Goal: Task Accomplishment & Management: Manage account settings

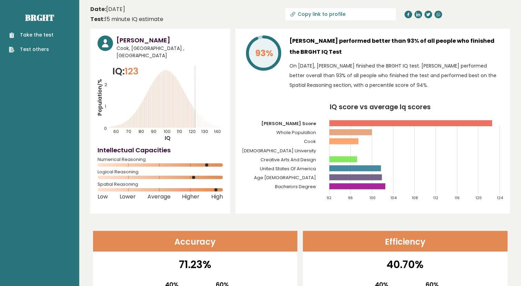
click at [30, 34] on link "Take the test" at bounding box center [31, 34] width 44 height 7
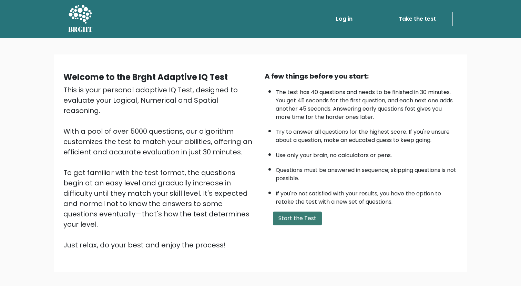
click at [290, 216] on button "Start the Test" at bounding box center [297, 219] width 49 height 14
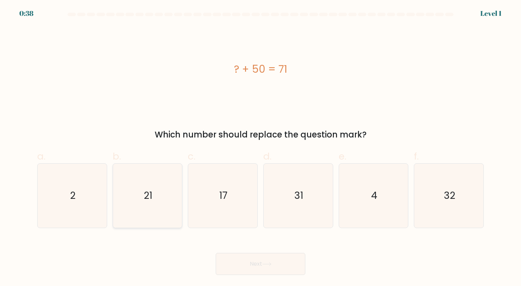
click at [135, 203] on icon "21" at bounding box center [147, 196] width 64 height 64
click at [260, 147] on input "b. 21" at bounding box center [260, 145] width 0 height 4
radio input "true"
click at [257, 259] on button "Next" at bounding box center [261, 264] width 90 height 22
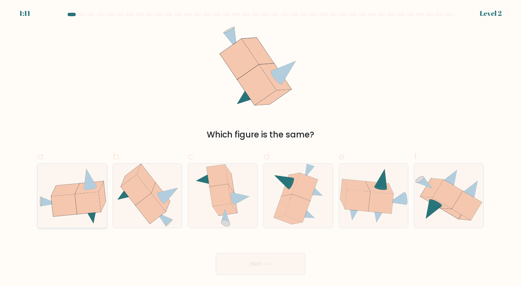
click at [80, 193] on icon at bounding box center [89, 187] width 28 height 13
click at [260, 147] on input "a." at bounding box center [260, 145] width 0 height 4
radio input "true"
click at [253, 259] on button "Next" at bounding box center [261, 264] width 90 height 22
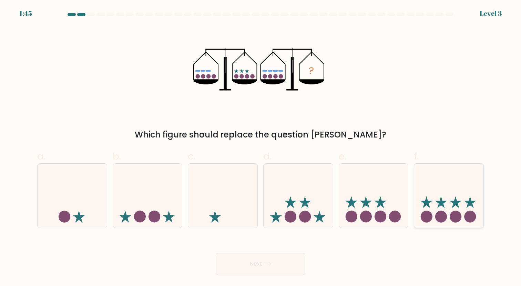
click at [448, 188] on icon at bounding box center [448, 195] width 69 height 57
click at [261, 147] on input "f." at bounding box center [260, 145] width 0 height 4
radio input "true"
click at [291, 264] on button "Next" at bounding box center [261, 264] width 90 height 22
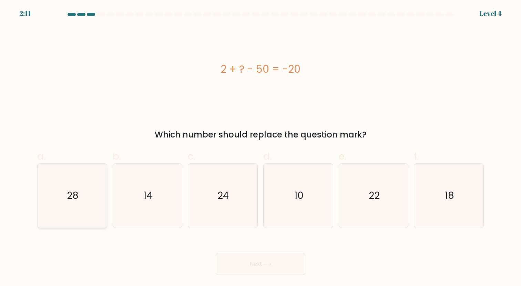
click at [83, 202] on icon "28" at bounding box center [72, 196] width 64 height 64
click at [260, 147] on input "a. 28" at bounding box center [260, 145] width 0 height 4
radio input "true"
click at [263, 266] on button "Next" at bounding box center [261, 264] width 90 height 22
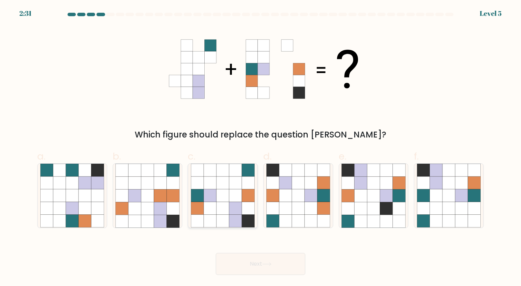
click at [208, 204] on icon at bounding box center [210, 208] width 13 height 13
click at [260, 147] on input "c." at bounding box center [260, 145] width 0 height 4
radio input "true"
click at [247, 267] on button "Next" at bounding box center [261, 264] width 90 height 22
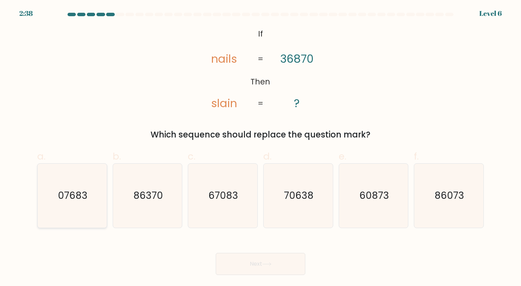
click at [75, 197] on text "07683" at bounding box center [73, 195] width 30 height 13
click at [260, 147] on input "a. 07683" at bounding box center [260, 145] width 0 height 4
radio input "true"
click at [262, 267] on button "Next" at bounding box center [261, 264] width 90 height 22
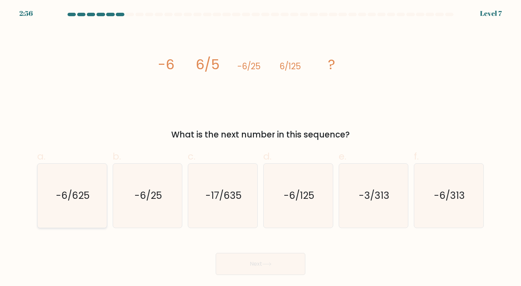
click at [61, 201] on text "-6/625" at bounding box center [73, 195] width 34 height 13
click at [260, 147] on input "a. -6/625" at bounding box center [260, 145] width 0 height 4
radio input "true"
click at [262, 263] on button "Next" at bounding box center [261, 264] width 90 height 22
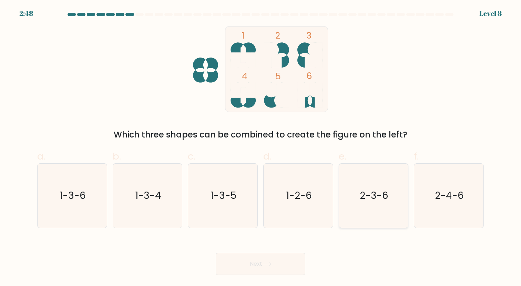
click at [373, 184] on icon "2-3-6" at bounding box center [373, 196] width 64 height 64
click at [261, 147] on input "e. 2-3-6" at bounding box center [260, 145] width 0 height 4
radio input "true"
click at [276, 263] on button "Next" at bounding box center [261, 264] width 90 height 22
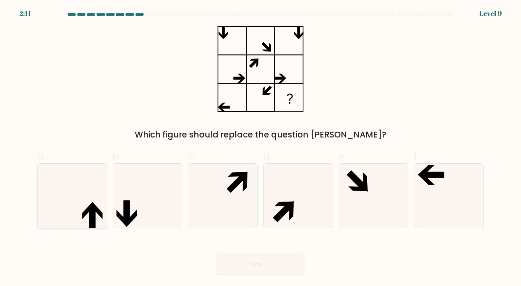
click at [79, 201] on icon at bounding box center [72, 196] width 64 height 64
click at [260, 147] on input "a." at bounding box center [260, 145] width 0 height 4
radio input "true"
click at [263, 265] on button "Next" at bounding box center [261, 264] width 90 height 22
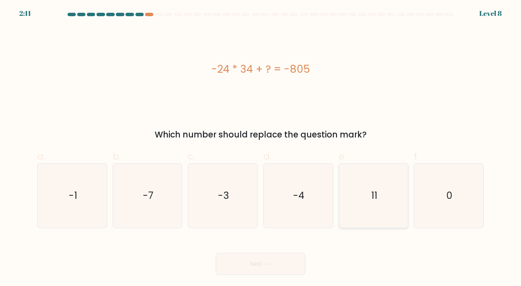
click at [382, 205] on icon "11" at bounding box center [373, 196] width 64 height 64
click at [261, 147] on input "e. 11" at bounding box center [260, 145] width 0 height 4
radio input "true"
click at [266, 265] on icon at bounding box center [266, 264] width 9 height 4
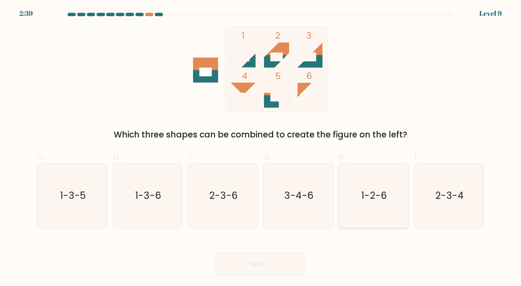
click at [379, 188] on icon "1-2-6" at bounding box center [373, 196] width 64 height 64
click at [261, 147] on input "e. 1-2-6" at bounding box center [260, 145] width 0 height 4
radio input "true"
click at [289, 265] on button "Next" at bounding box center [261, 264] width 90 height 22
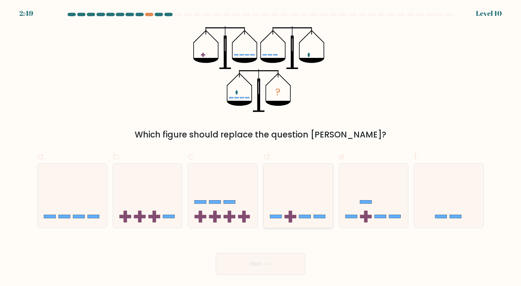
click at [297, 188] on icon at bounding box center [298, 195] width 69 height 57
click at [261, 147] on input "d." at bounding box center [260, 145] width 0 height 4
radio input "true"
click at [269, 265] on icon at bounding box center [266, 264] width 9 height 4
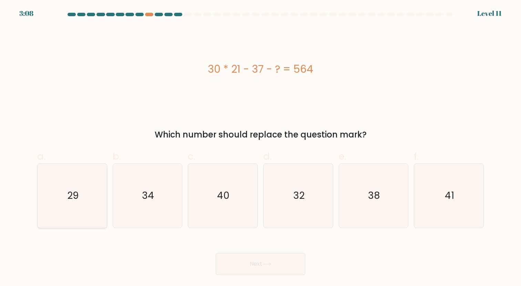
click at [82, 194] on icon "29" at bounding box center [72, 196] width 64 height 64
click at [260, 147] on input "a. 29" at bounding box center [260, 145] width 0 height 4
radio input "true"
click at [236, 263] on button "Next" at bounding box center [261, 264] width 90 height 22
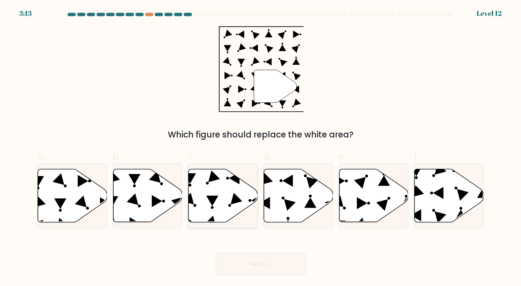
click at [233, 184] on icon at bounding box center [222, 195] width 69 height 53
click at [260, 147] on input "c." at bounding box center [260, 145] width 0 height 4
radio input "true"
click at [252, 265] on button "Next" at bounding box center [261, 264] width 90 height 22
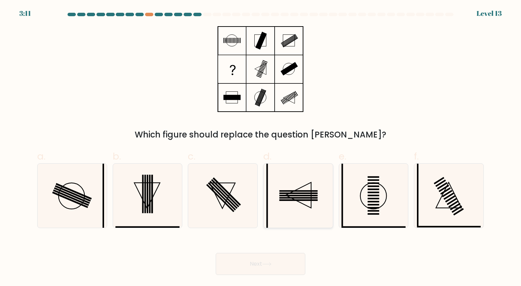
click at [293, 187] on icon at bounding box center [298, 196] width 64 height 64
click at [261, 147] on input "d." at bounding box center [260, 145] width 0 height 4
radio input "true"
click at [267, 263] on icon at bounding box center [266, 264] width 9 height 4
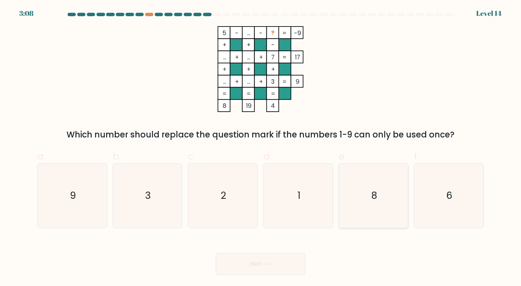
click at [365, 179] on icon "8" at bounding box center [373, 196] width 64 height 64
click at [261, 147] on input "e. 8" at bounding box center [260, 145] width 0 height 4
radio input "true"
click at [279, 261] on button "Next" at bounding box center [261, 264] width 90 height 22
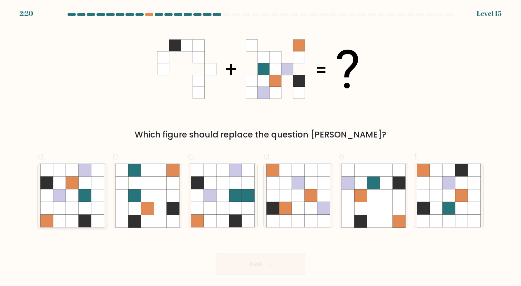
click at [63, 196] on icon at bounding box center [59, 195] width 13 height 13
click at [260, 147] on input "a." at bounding box center [260, 145] width 0 height 4
radio input "true"
click at [256, 267] on button "Next" at bounding box center [261, 264] width 90 height 22
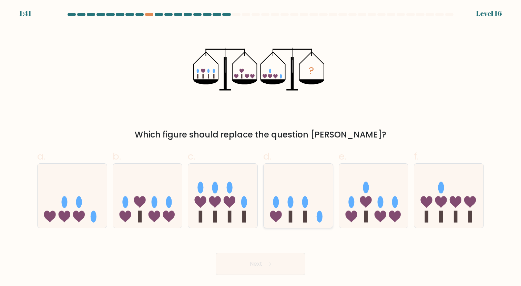
click at [281, 191] on icon at bounding box center [298, 195] width 69 height 57
click at [261, 147] on input "d." at bounding box center [260, 145] width 0 height 4
radio input "true"
click at [267, 261] on button "Next" at bounding box center [261, 264] width 90 height 22
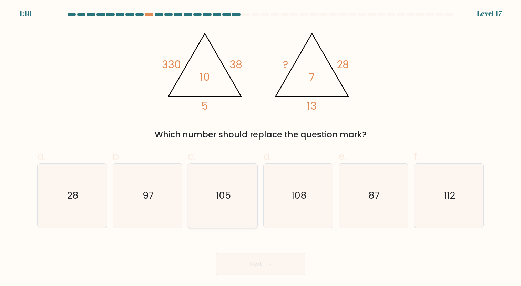
click at [216, 185] on icon "105" at bounding box center [223, 196] width 64 height 64
click at [260, 147] on input "c. 105" at bounding box center [260, 145] width 0 height 4
radio input "true"
click at [248, 263] on button "Next" at bounding box center [261, 264] width 90 height 22
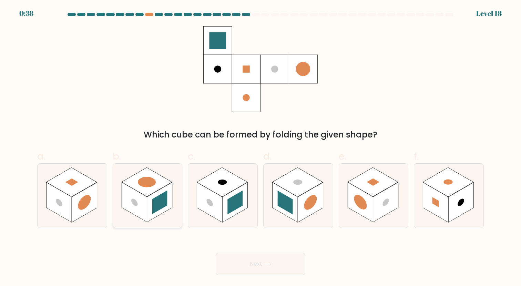
click at [148, 187] on rect at bounding box center [147, 181] width 51 height 29
click at [260, 147] on input "b." at bounding box center [260, 145] width 0 height 4
radio input "true"
click at [434, 196] on rect at bounding box center [435, 202] width 25 height 40
click at [261, 147] on input "f." at bounding box center [260, 145] width 0 height 4
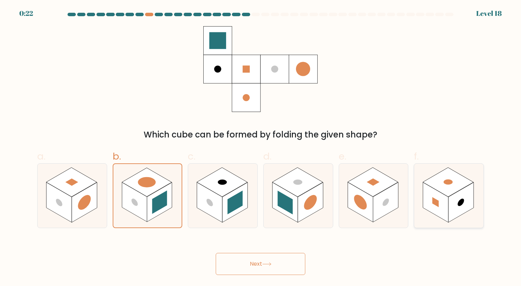
radio input "true"
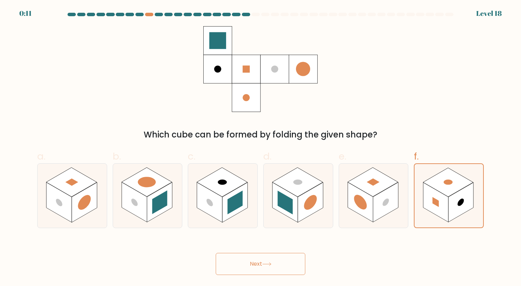
click at [255, 264] on button "Next" at bounding box center [261, 264] width 90 height 22
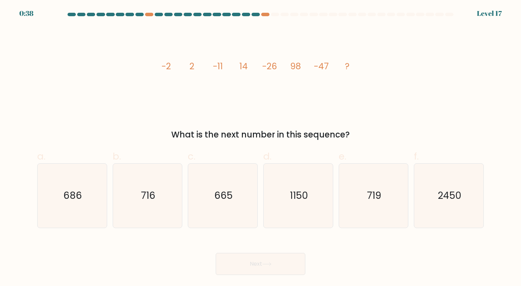
click at [255, 15] on div at bounding box center [256, 14] width 8 height 3
click at [266, 14] on div at bounding box center [265, 14] width 8 height 3
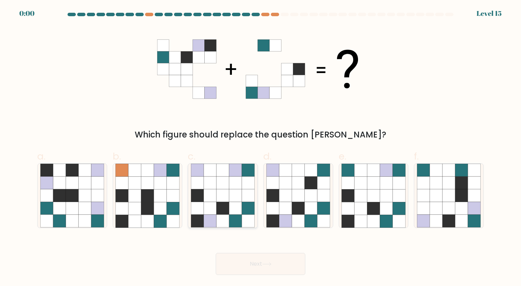
click at [239, 179] on icon at bounding box center [235, 183] width 13 height 13
click at [260, 147] on input "c." at bounding box center [260, 145] width 0 height 4
radio input "true"
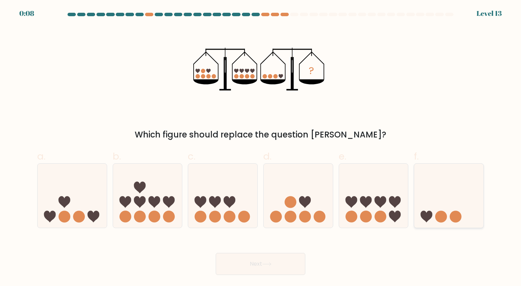
click at [434, 204] on icon at bounding box center [448, 195] width 69 height 57
click at [261, 147] on input "f." at bounding box center [260, 145] width 0 height 4
radio input "true"
click at [363, 199] on icon at bounding box center [366, 202] width 12 height 12
click at [261, 147] on input "e." at bounding box center [260, 145] width 0 height 4
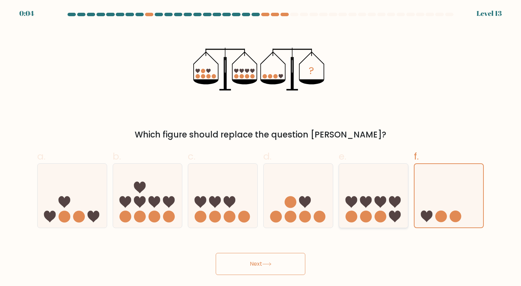
radio input "true"
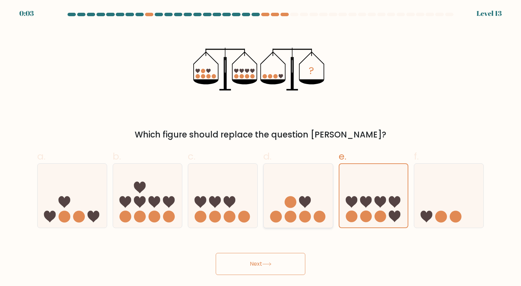
click at [297, 214] on icon at bounding box center [298, 195] width 69 height 57
click at [261, 147] on input "d." at bounding box center [260, 145] width 0 height 4
radio input "true"
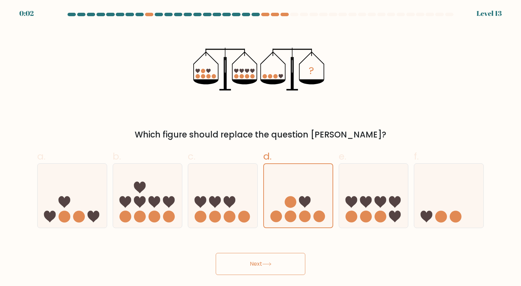
click at [285, 265] on button "Next" at bounding box center [261, 264] width 90 height 22
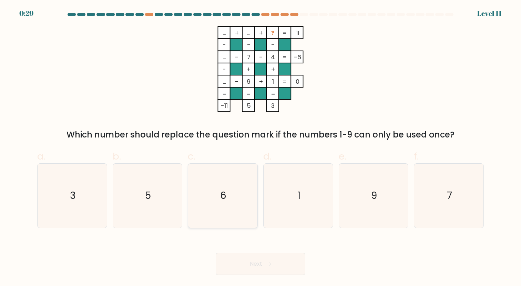
click at [217, 196] on icon "6" at bounding box center [223, 196] width 64 height 64
click at [260, 147] on input "c. 6" at bounding box center [260, 145] width 0 height 4
radio input "true"
click at [255, 265] on button "Next" at bounding box center [261, 264] width 90 height 22
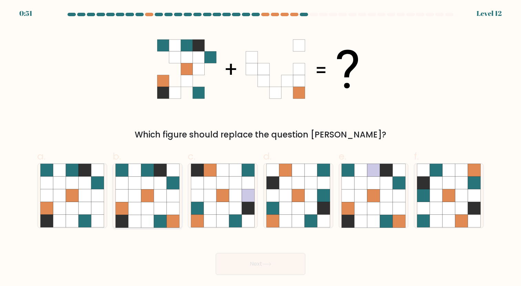
click at [151, 184] on icon at bounding box center [147, 183] width 13 height 13
click at [260, 147] on input "b." at bounding box center [260, 145] width 0 height 4
radio input "true"
click at [249, 265] on button "Next" at bounding box center [261, 264] width 90 height 22
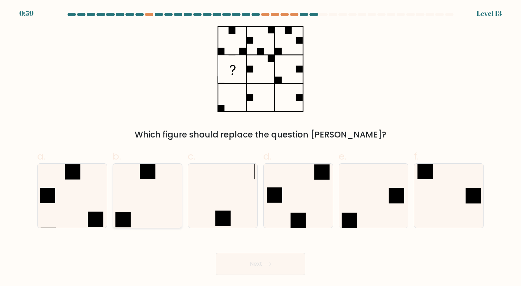
click at [162, 193] on icon at bounding box center [147, 196] width 64 height 64
click at [260, 147] on input "b." at bounding box center [260, 145] width 0 height 4
radio input "true"
click at [249, 261] on button "Next" at bounding box center [261, 264] width 90 height 22
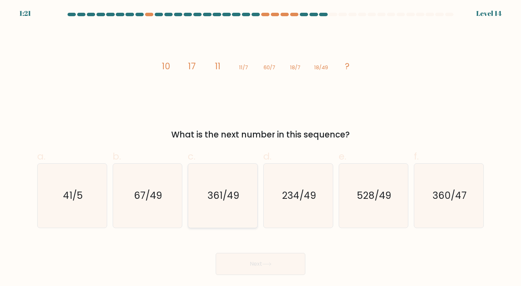
click at [238, 202] on text "361/49" at bounding box center [223, 195] width 32 height 13
click at [260, 147] on input "c. 361/49" at bounding box center [260, 145] width 0 height 4
radio input "true"
click at [172, 214] on icon "67/49" at bounding box center [147, 196] width 64 height 64
click at [260, 147] on input "b. 67/49" at bounding box center [260, 145] width 0 height 4
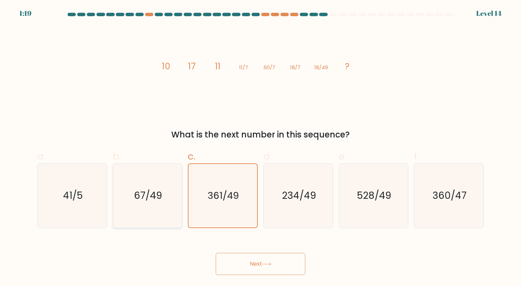
radio input "true"
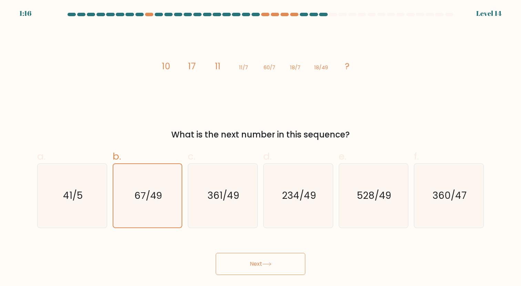
click at [264, 263] on icon at bounding box center [266, 264] width 9 height 4
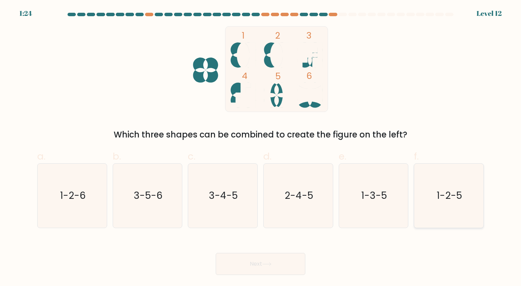
click at [443, 194] on text "1-2-5" at bounding box center [449, 195] width 25 height 13
click at [261, 147] on input "f. 1-2-5" at bounding box center [260, 145] width 0 height 4
radio input "true"
click at [258, 269] on button "Next" at bounding box center [261, 264] width 90 height 22
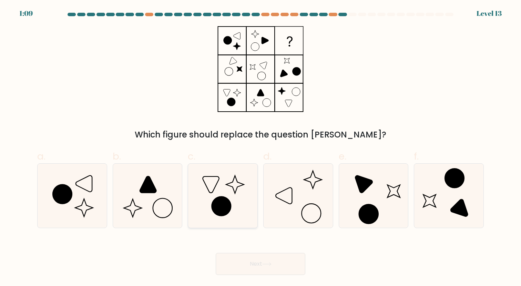
click at [234, 197] on icon at bounding box center [223, 196] width 64 height 64
click at [260, 147] on input "c." at bounding box center [260, 145] width 0 height 4
radio input "true"
click at [259, 263] on button "Next" at bounding box center [261, 264] width 90 height 22
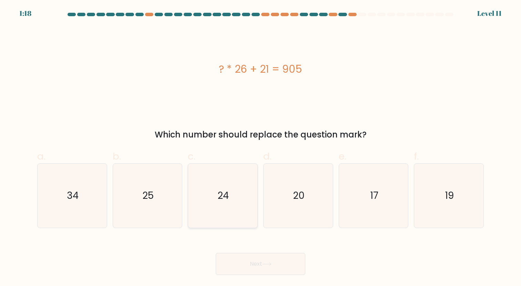
click at [222, 198] on text "24" at bounding box center [223, 195] width 12 height 13
click at [260, 147] on input "c. 24" at bounding box center [260, 145] width 0 height 4
radio input "true"
click at [55, 193] on icon "34" at bounding box center [72, 196] width 64 height 64
click at [260, 147] on input "a. 34" at bounding box center [260, 145] width 0 height 4
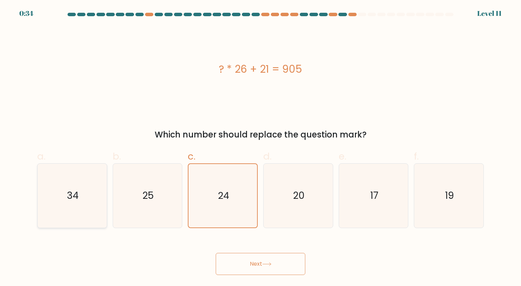
radio input "true"
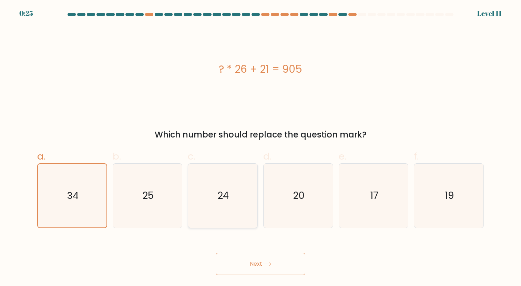
click at [211, 199] on icon "24" at bounding box center [223, 196] width 64 height 64
click at [260, 147] on input "c. 24" at bounding box center [260, 145] width 0 height 4
radio input "true"
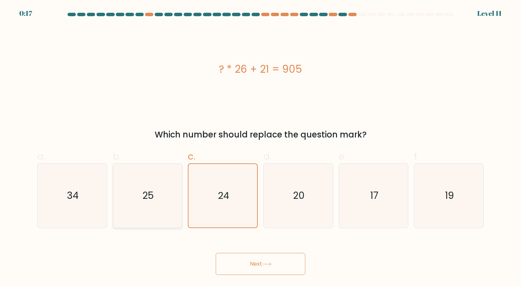
click at [161, 198] on icon "25" at bounding box center [147, 196] width 64 height 64
click at [260, 147] on input "b. 25" at bounding box center [260, 145] width 0 height 4
radio input "true"
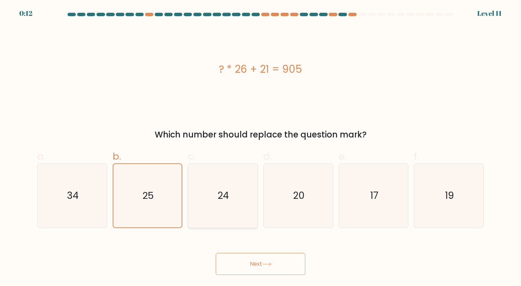
click at [203, 192] on icon "24" at bounding box center [223, 196] width 64 height 64
click at [260, 147] on input "c. 24" at bounding box center [260, 145] width 0 height 4
radio input "true"
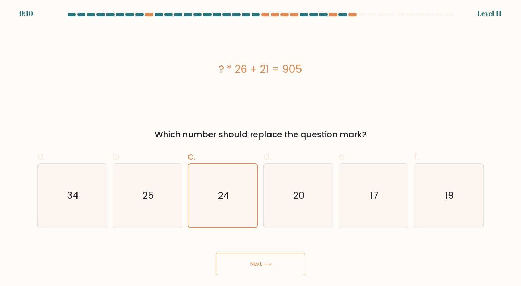
click at [264, 264] on icon at bounding box center [266, 264] width 9 height 4
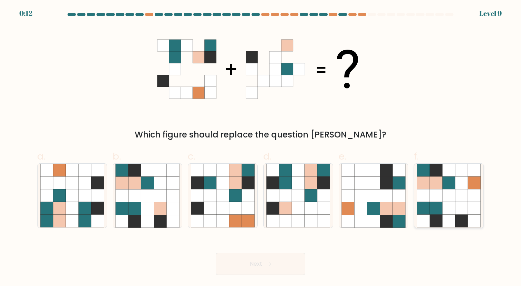
click at [447, 209] on icon at bounding box center [448, 208] width 13 height 13
click at [261, 147] on input "f." at bounding box center [260, 145] width 0 height 4
radio input "true"
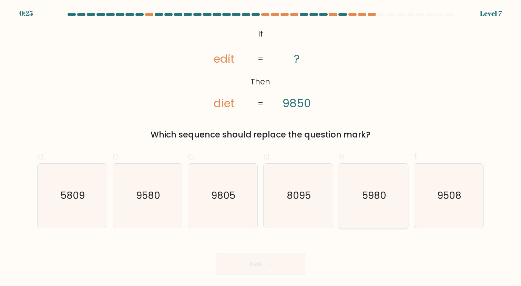
click at [367, 176] on icon "5980" at bounding box center [373, 196] width 64 height 64
click at [261, 147] on input "e. 5980" at bounding box center [260, 145] width 0 height 4
radio input "true"
click at [281, 264] on button "Next" at bounding box center [261, 264] width 90 height 22
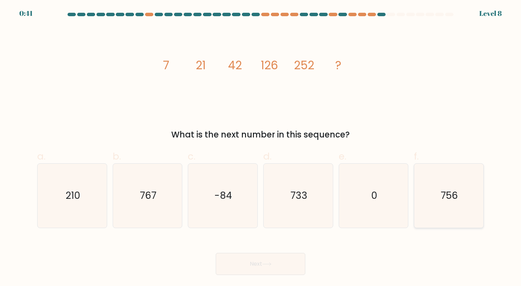
click at [460, 182] on icon "756" at bounding box center [449, 196] width 64 height 64
click at [261, 147] on input "f. 756" at bounding box center [260, 145] width 0 height 4
radio input "true"
click at [274, 261] on button "Next" at bounding box center [261, 264] width 90 height 22
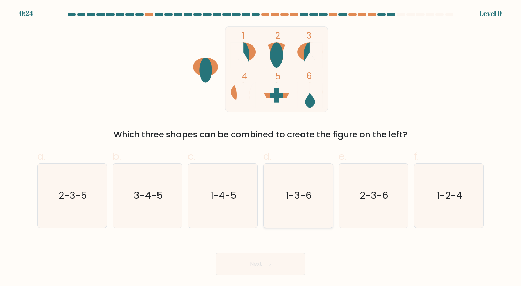
click at [297, 186] on icon "1-3-6" at bounding box center [298, 196] width 64 height 64
click at [261, 147] on input "d. 1-3-6" at bounding box center [260, 145] width 0 height 4
radio input "true"
click at [290, 265] on button "Next" at bounding box center [261, 264] width 90 height 22
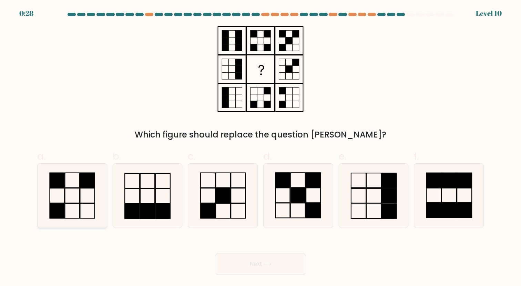
click at [58, 203] on rect at bounding box center [57, 195] width 14 height 15
click at [260, 147] on input "a." at bounding box center [260, 145] width 0 height 4
radio input "true"
click at [283, 264] on button "Next" at bounding box center [261, 264] width 90 height 22
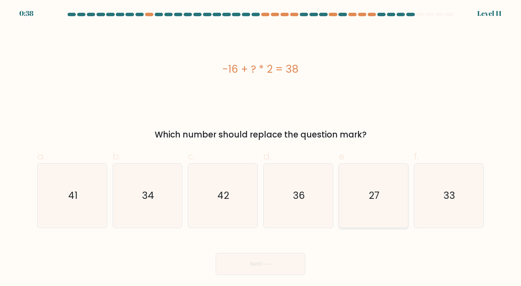
click at [382, 194] on icon "27" at bounding box center [373, 196] width 64 height 64
click at [261, 147] on input "e. 27" at bounding box center [260, 145] width 0 height 4
radio input "true"
click at [275, 265] on button "Next" at bounding box center [261, 264] width 90 height 22
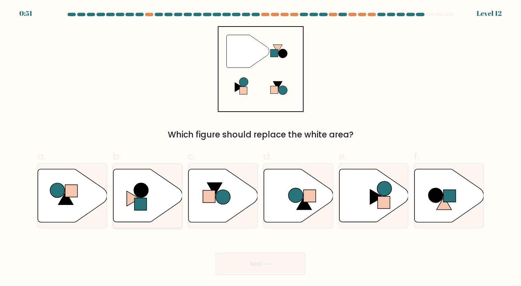
click at [144, 193] on circle at bounding box center [141, 190] width 14 height 14
click at [260, 147] on input "b." at bounding box center [260, 145] width 0 height 4
radio input "true"
click at [244, 258] on button "Next" at bounding box center [261, 264] width 90 height 22
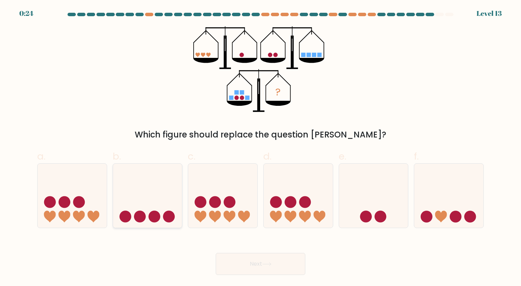
click at [151, 194] on icon at bounding box center [147, 195] width 69 height 57
click at [260, 147] on input "b." at bounding box center [260, 145] width 0 height 4
radio input "true"
click at [273, 209] on icon at bounding box center [298, 195] width 69 height 57
click at [261, 147] on input "d." at bounding box center [260, 145] width 0 height 4
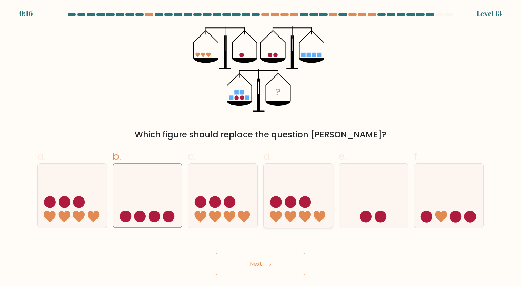
radio input "true"
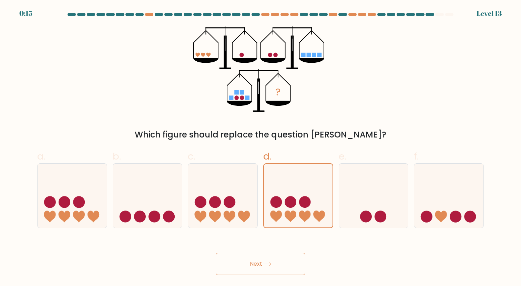
click at [256, 265] on button "Next" at bounding box center [261, 264] width 90 height 22
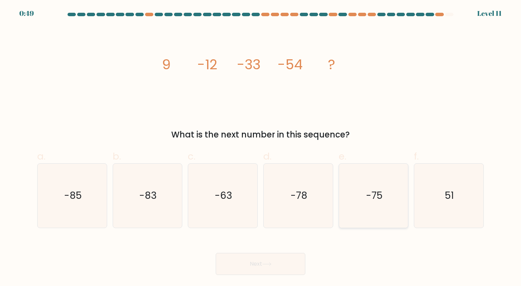
click at [390, 197] on icon "-75" at bounding box center [373, 196] width 64 height 64
click at [261, 147] on input "e. -75" at bounding box center [260, 145] width 0 height 4
radio input "true"
click at [287, 261] on button "Next" at bounding box center [261, 264] width 90 height 22
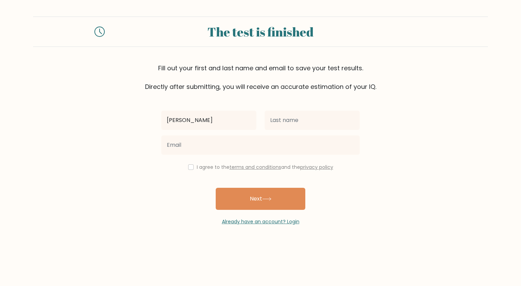
type input "[PERSON_NAME]"
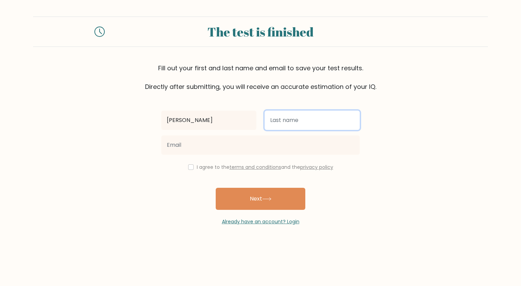
click at [310, 123] on input "text" at bounding box center [312, 120] width 95 height 19
type input "[PERSON_NAME]"
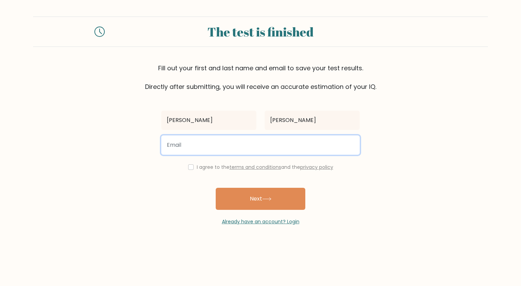
click at [252, 147] on input "email" at bounding box center [260, 144] width 198 height 19
type input "[EMAIL_ADDRESS][DOMAIN_NAME]"
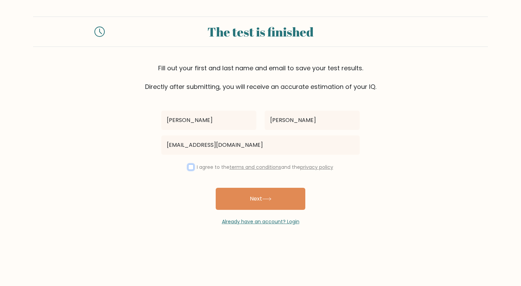
click at [189, 167] on input "checkbox" at bounding box center [191, 167] width 6 height 6
checkbox input "true"
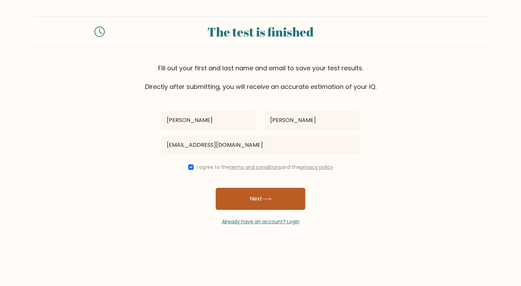
click at [246, 191] on button "Next" at bounding box center [261, 199] width 90 height 22
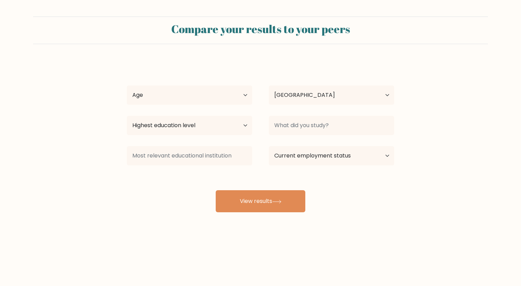
select select "US"
click at [220, 91] on select "Age Under [DEMOGRAPHIC_DATA] [DEMOGRAPHIC_DATA] [DEMOGRAPHIC_DATA] [DEMOGRAPHIC…" at bounding box center [189, 94] width 125 height 19
select select "18_24"
click at [127, 85] on select "Age Under [DEMOGRAPHIC_DATA] [DEMOGRAPHIC_DATA] [DEMOGRAPHIC_DATA] [DEMOGRAPHIC…" at bounding box center [189, 94] width 125 height 19
click at [220, 121] on select "Highest education level No schooling Primary Lower Secondary Upper Secondary Oc…" at bounding box center [189, 125] width 125 height 19
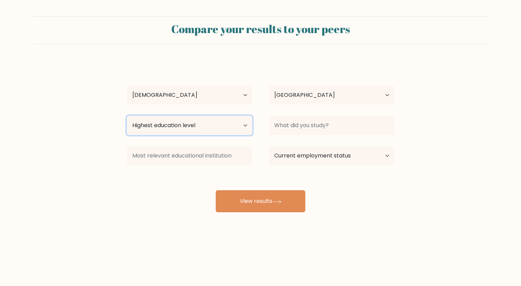
select select "upper_secondary"
click at [127, 116] on select "Highest education level No schooling Primary Lower Secondary Upper Secondary Oc…" at bounding box center [189, 125] width 125 height 19
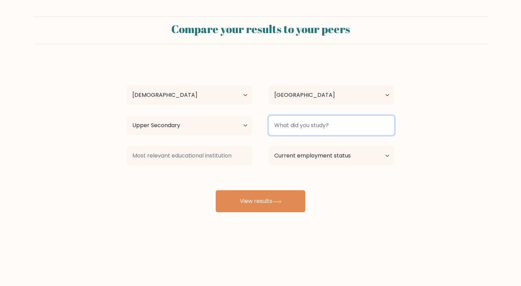
click at [290, 129] on input at bounding box center [331, 125] width 125 height 19
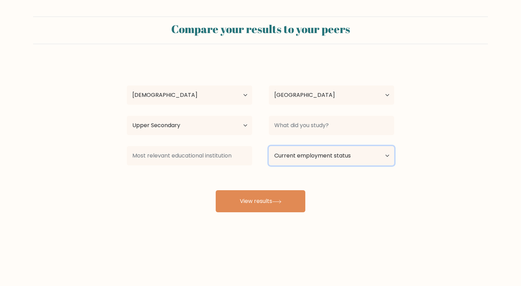
click at [290, 155] on select "Current employment status Employed Student Retired Other / prefer not to answer" at bounding box center [331, 155] width 125 height 19
select select "other"
click at [269, 146] on select "Current employment status Employed Student Retired Other / prefer not to answer" at bounding box center [331, 155] width 125 height 19
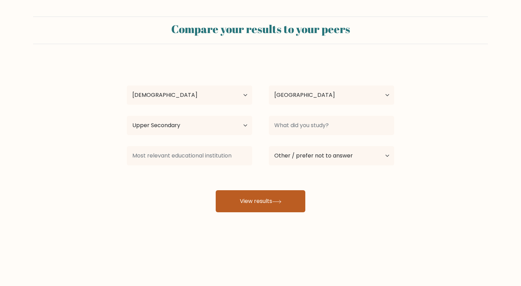
click at [274, 202] on button "View results" at bounding box center [261, 201] width 90 height 22
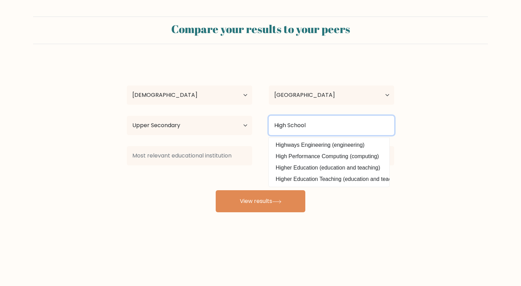
type input "High School"
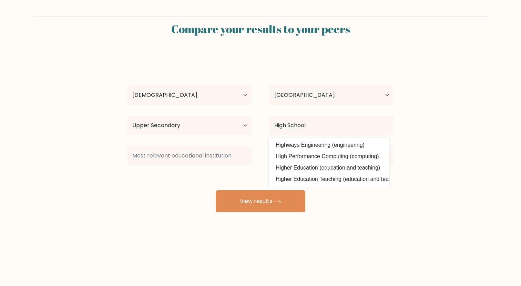
click at [183, 199] on div "Charlie Cohen Age Under 18 years old 18-24 years old 25-34 years old 35-44 year…" at bounding box center [261, 137] width 276 height 152
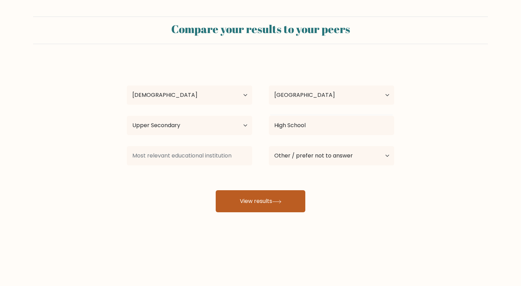
click at [269, 203] on button "View results" at bounding box center [261, 201] width 90 height 22
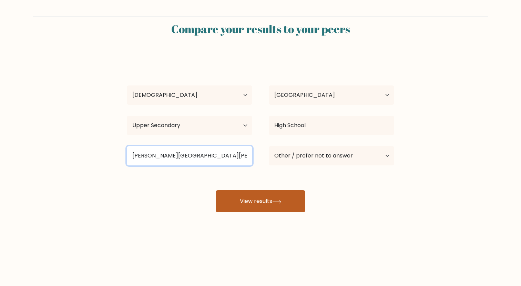
type input "Campbell Hall School"
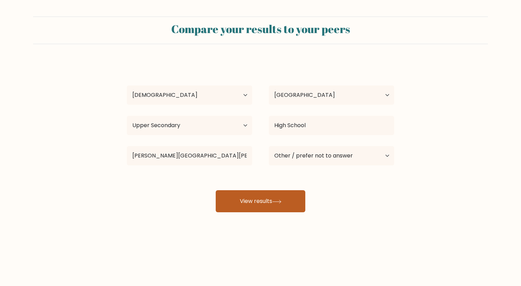
click at [263, 201] on button "View results" at bounding box center [261, 201] width 90 height 22
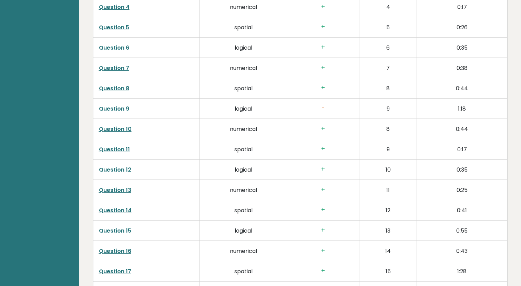
scroll to position [1070, 0]
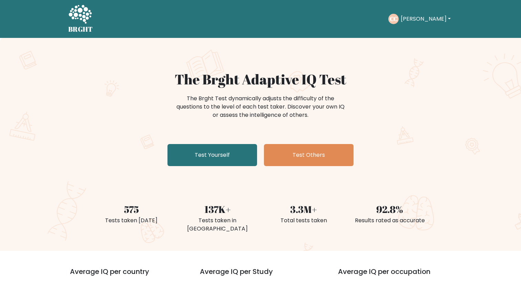
click at [420, 18] on button "[PERSON_NAME]" at bounding box center [426, 18] width 54 height 9
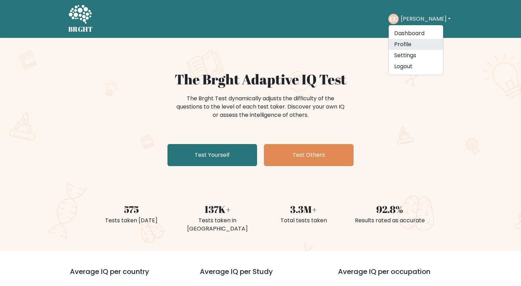
click at [412, 43] on link "Profile" at bounding box center [416, 44] width 54 height 11
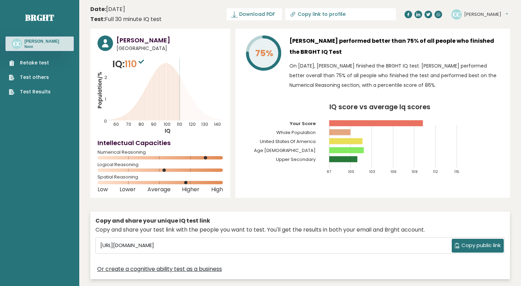
click at [480, 16] on button "[PERSON_NAME]" at bounding box center [486, 14] width 44 height 7
click at [478, 44] on link "Settings" at bounding box center [481, 45] width 35 height 10
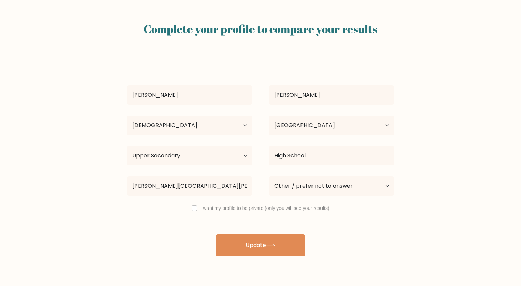
select select "18_24"
select select "US"
select select "upper_secondary"
select select "other"
click at [223, 209] on label "I want my profile to be private (only you will see your results)" at bounding box center [264, 208] width 129 height 6
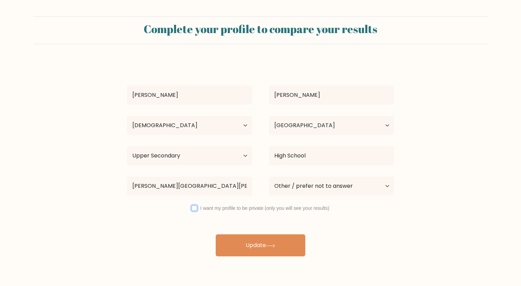
click at [195, 209] on input "checkbox" at bounding box center [195, 208] width 6 height 6
checkbox input "true"
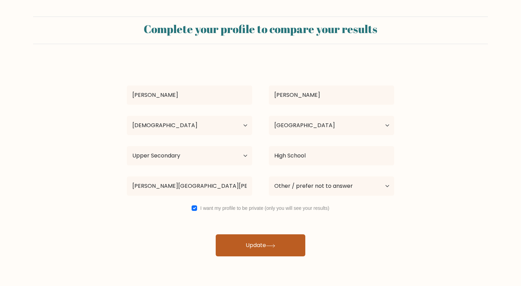
click at [282, 248] on button "Update" at bounding box center [261, 245] width 90 height 22
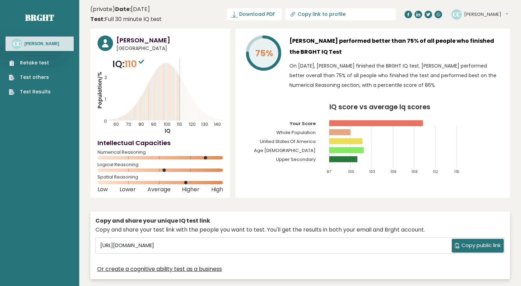
click at [482, 15] on button "[PERSON_NAME]" at bounding box center [486, 14] width 44 height 7
click at [480, 34] on link "Profile" at bounding box center [481, 35] width 35 height 10
click at [478, 16] on button "[PERSON_NAME]" at bounding box center [486, 14] width 44 height 7
click at [472, 41] on link "Settings" at bounding box center [481, 45] width 35 height 10
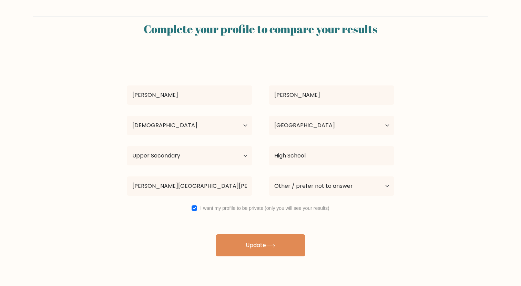
select select "18_24"
select select "US"
select select "upper_secondary"
select select "other"
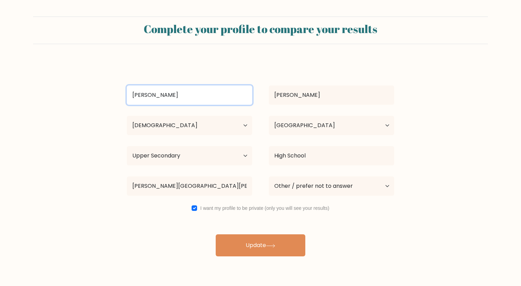
click at [183, 92] on input "[PERSON_NAME]" at bounding box center [189, 94] width 125 height 19
type input "John"
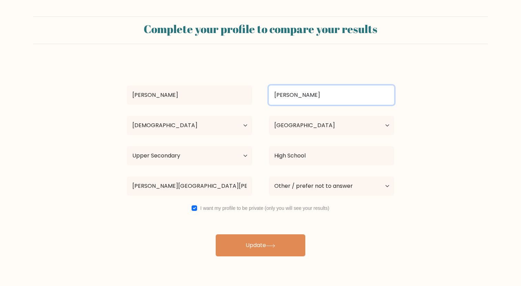
click at [291, 96] on input "Cohen" at bounding box center [331, 94] width 125 height 19
type input "Smith"
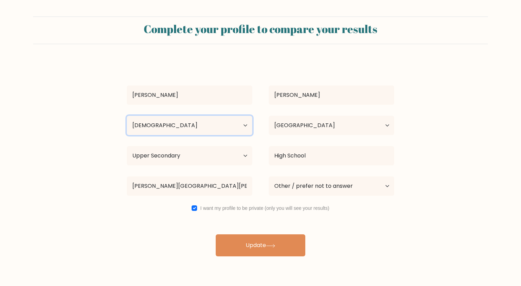
click at [224, 129] on select "Age Under 18 years old 18-24 years old 25-34 years old 35-44 years old 45-54 ye…" at bounding box center [189, 125] width 125 height 19
select select "25_34"
click at [127, 116] on select "Age Under 18 years old 18-24 years old 25-34 years old 35-44 years old 45-54 ye…" at bounding box center [189, 125] width 125 height 19
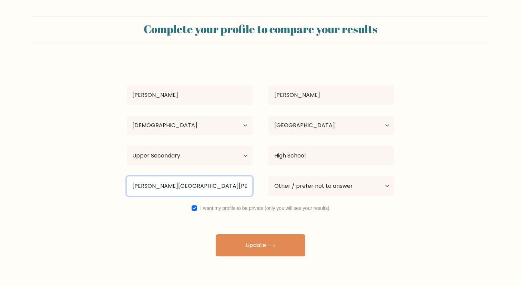
click at [216, 183] on input "Campbell Hall School" at bounding box center [189, 185] width 125 height 19
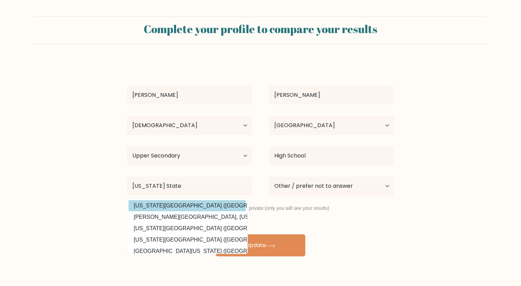
click at [187, 206] on option "Kansas State University (United States)" at bounding box center [187, 205] width 117 height 11
type input "[US_STATE][GEOGRAPHIC_DATA]"
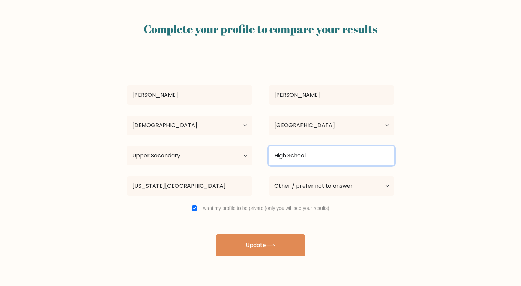
click at [317, 156] on input "High School" at bounding box center [331, 155] width 125 height 19
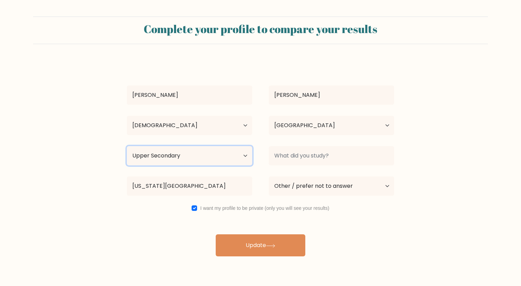
click at [235, 154] on select "Highest education level No schooling Primary Lower Secondary Upper Secondary Oc…" at bounding box center [189, 155] width 125 height 19
select select "bachelors_degree"
click at [127, 146] on select "Highest education level No schooling Primary Lower Secondary Upper Secondary Oc…" at bounding box center [189, 155] width 125 height 19
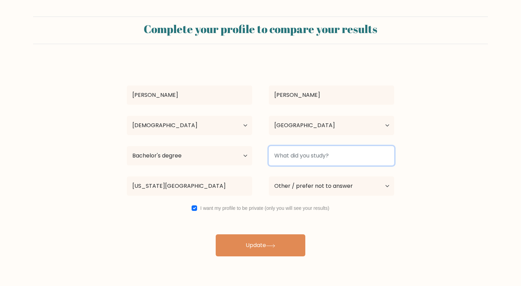
click at [294, 153] on input at bounding box center [331, 155] width 125 height 19
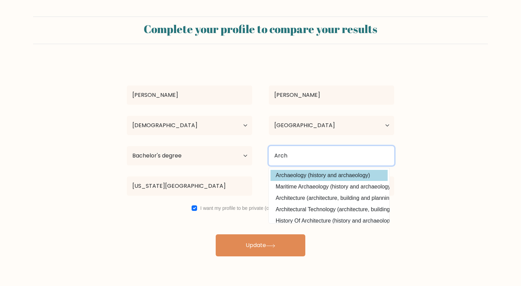
type input "Arch"
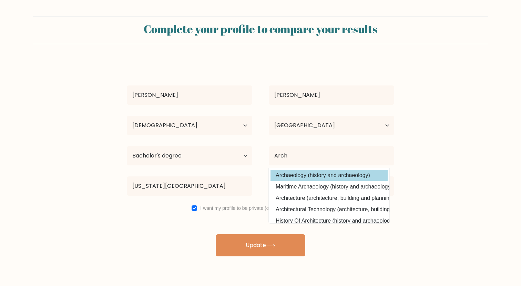
click at [301, 172] on div "John Smith Age Under 18 years old 18-24 years old 25-34 years old 35-44 years o…" at bounding box center [261, 159] width 276 height 196
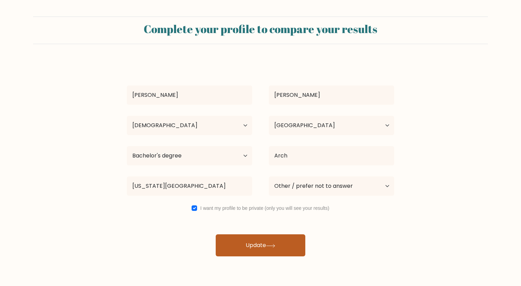
click at [294, 238] on button "Update" at bounding box center [261, 245] width 90 height 22
